Goal: Transaction & Acquisition: Purchase product/service

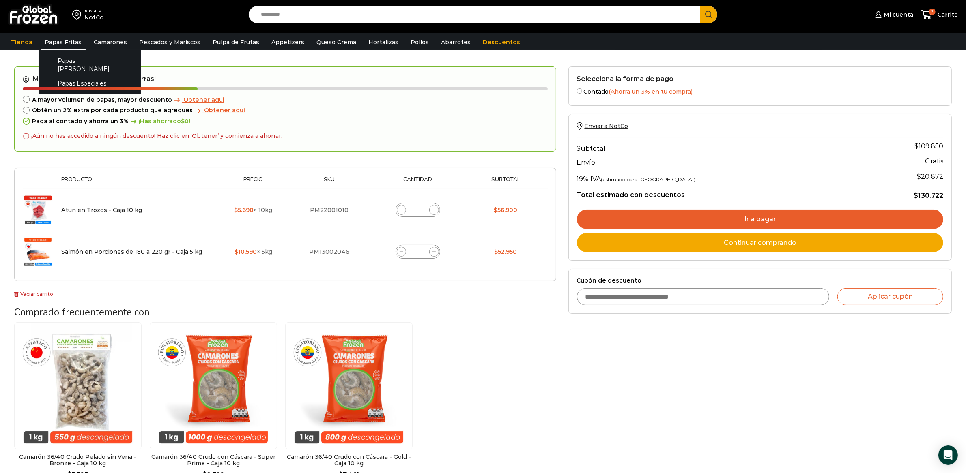
click at [68, 47] on link "Papas Fritas" at bounding box center [63, 41] width 45 height 15
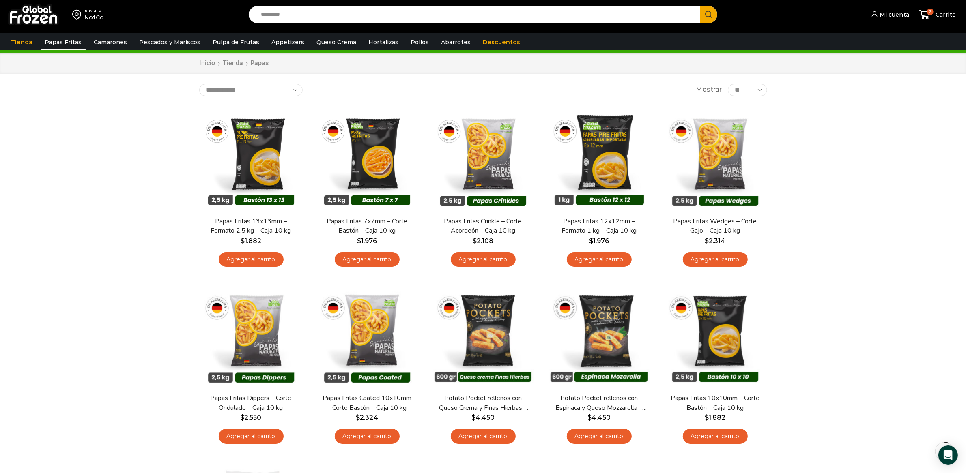
scroll to position [33, 0]
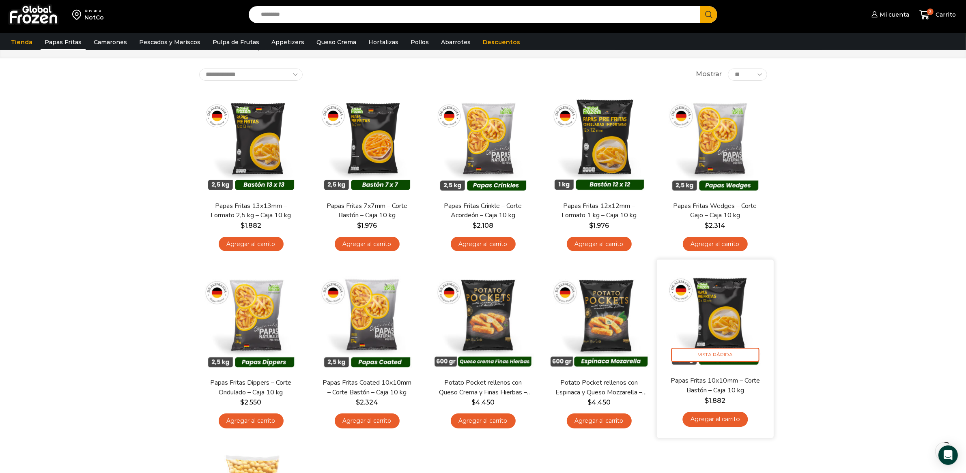
click at [736, 412] on link "Agregar al carrito" at bounding box center [714, 419] width 65 height 15
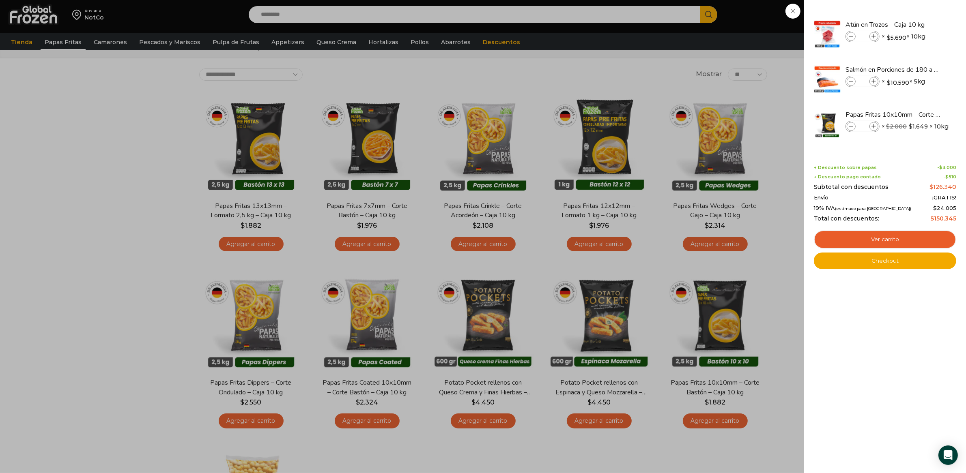
click at [917, 24] on div "3 Carrito 3 3 Shopping Cart *" at bounding box center [937, 14] width 41 height 19
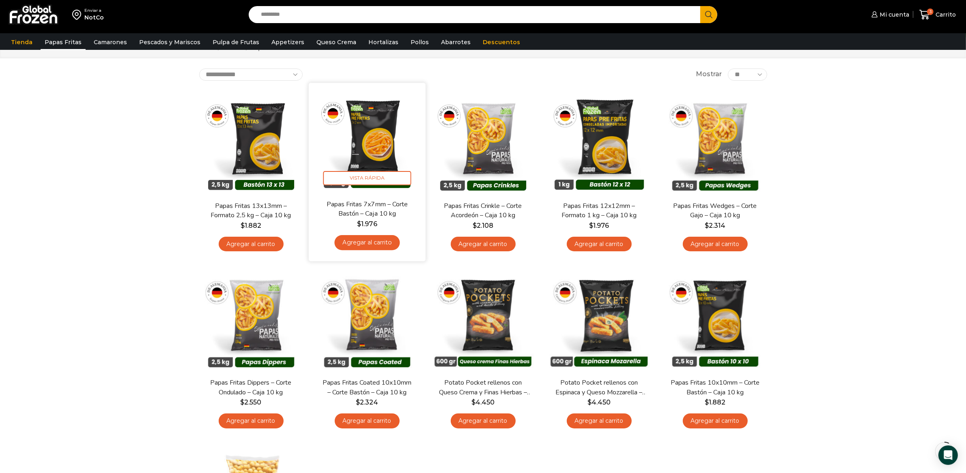
click at [377, 244] on link "Agregar al carrito" at bounding box center [366, 242] width 65 height 15
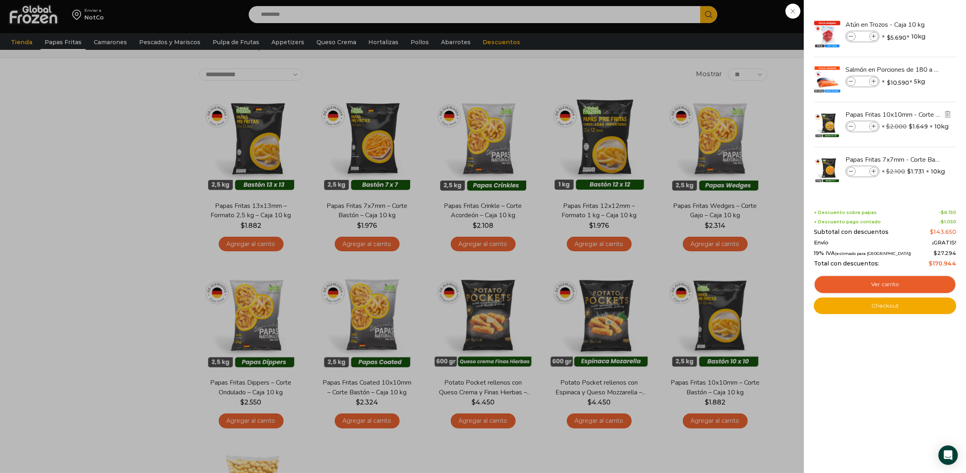
click at [853, 129] on span at bounding box center [851, 126] width 9 height 9
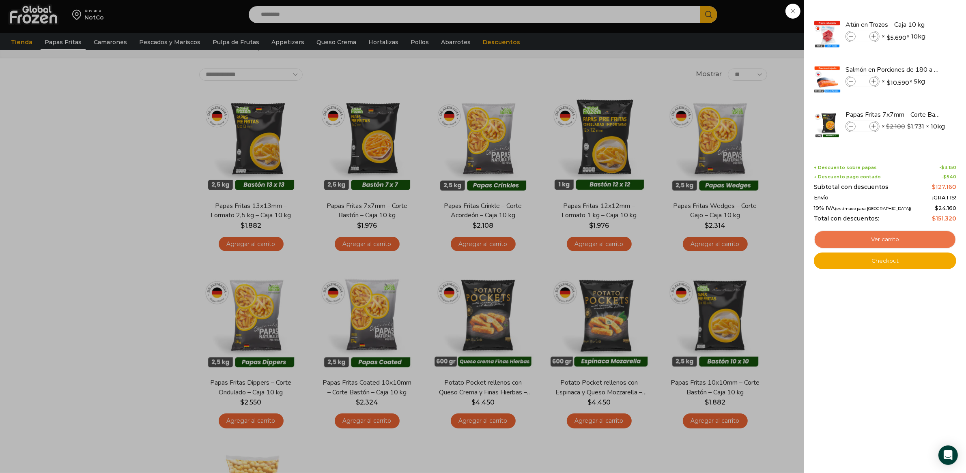
click at [864, 239] on link "Ver carrito" at bounding box center [885, 239] width 142 height 19
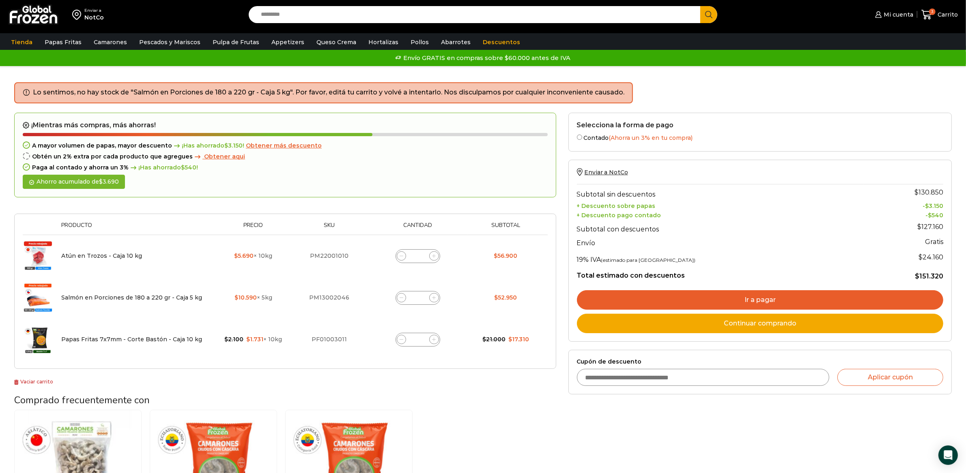
click at [642, 374] on input "Cupón de descuento" at bounding box center [703, 377] width 252 height 17
type input "******"
click at [837, 369] on button "Aplicar cupón" at bounding box center [890, 377] width 106 height 17
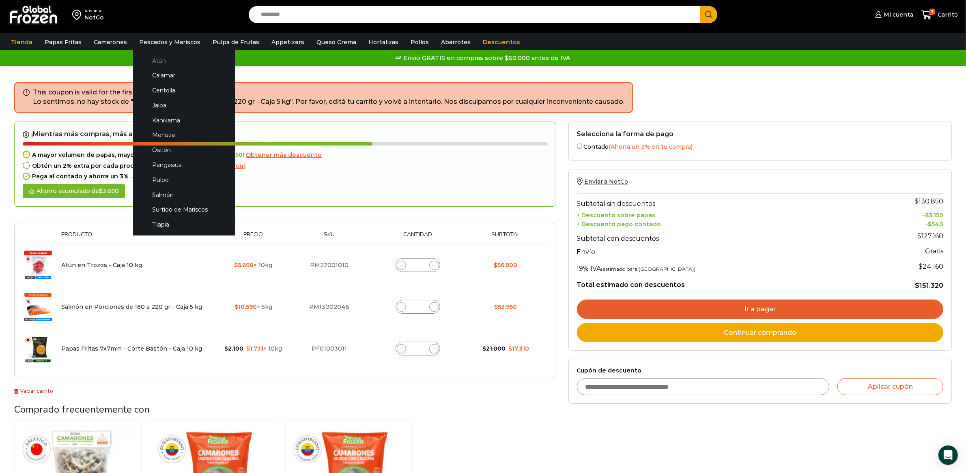
click at [157, 67] on link "Atún" at bounding box center [184, 60] width 86 height 15
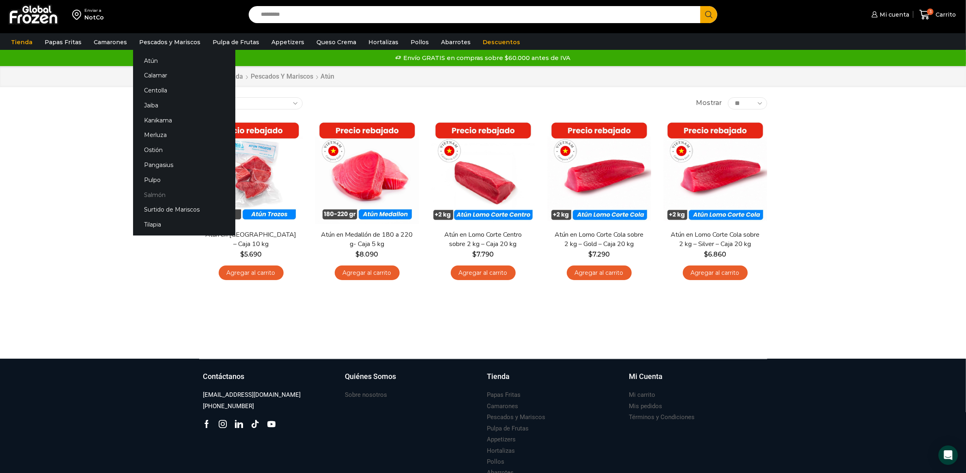
click at [146, 194] on link "Salmón" at bounding box center [184, 194] width 102 height 15
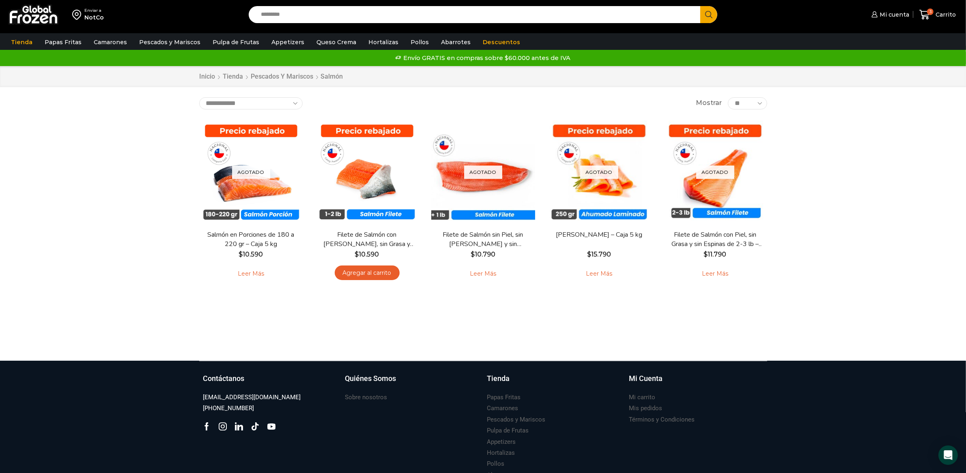
click at [813, 242] on div "Enviar a NotCo Search input Search Mi cuenta Mi perfil" at bounding box center [483, 180] width 966 height 361
click at [922, 13] on icon at bounding box center [924, 15] width 11 height 10
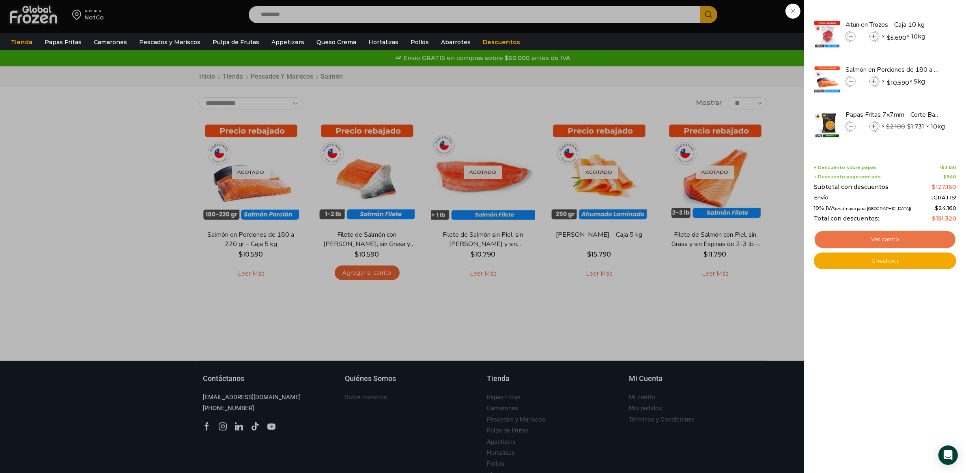
click at [909, 236] on link "Ver carrito" at bounding box center [885, 239] width 142 height 19
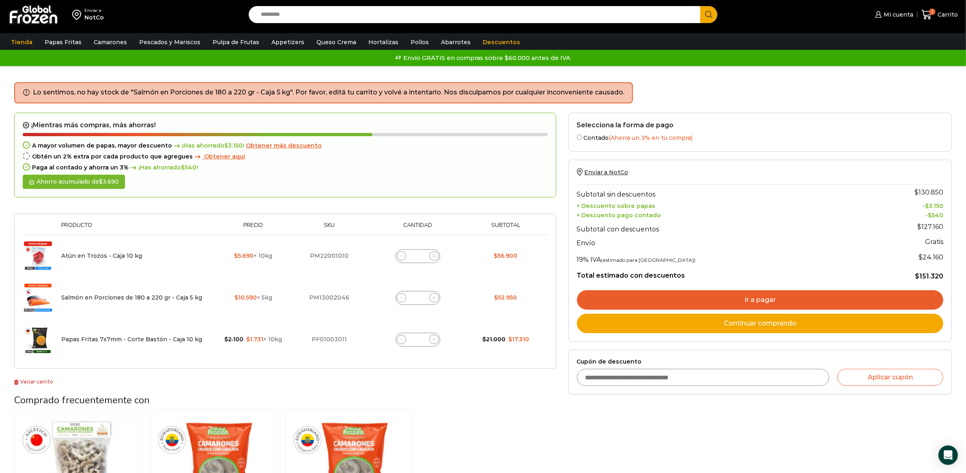
click at [772, 372] on input "Cupón de descuento" at bounding box center [703, 377] width 252 height 17
type input "*"
type input "******"
click at [837, 369] on button "Aplicar cupón" at bounding box center [890, 377] width 106 height 17
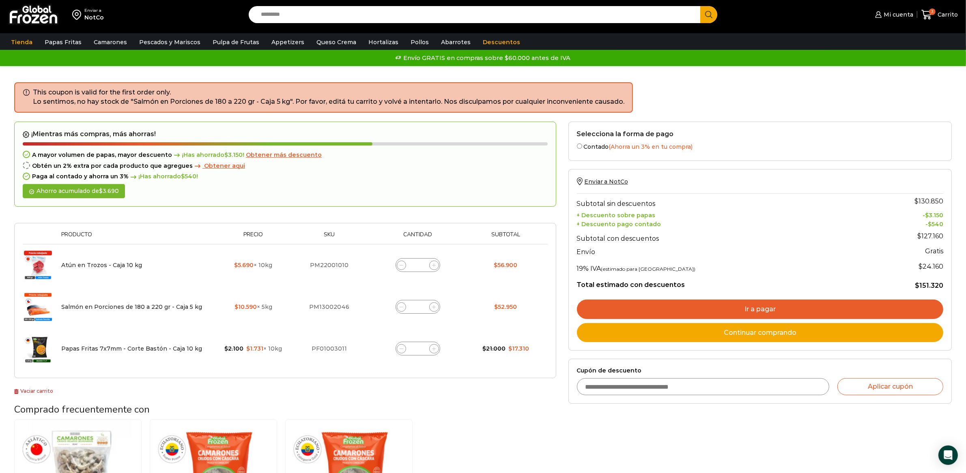
click at [779, 393] on input "Cupón de descuento" at bounding box center [703, 386] width 252 height 17
